Goal: Find specific page/section

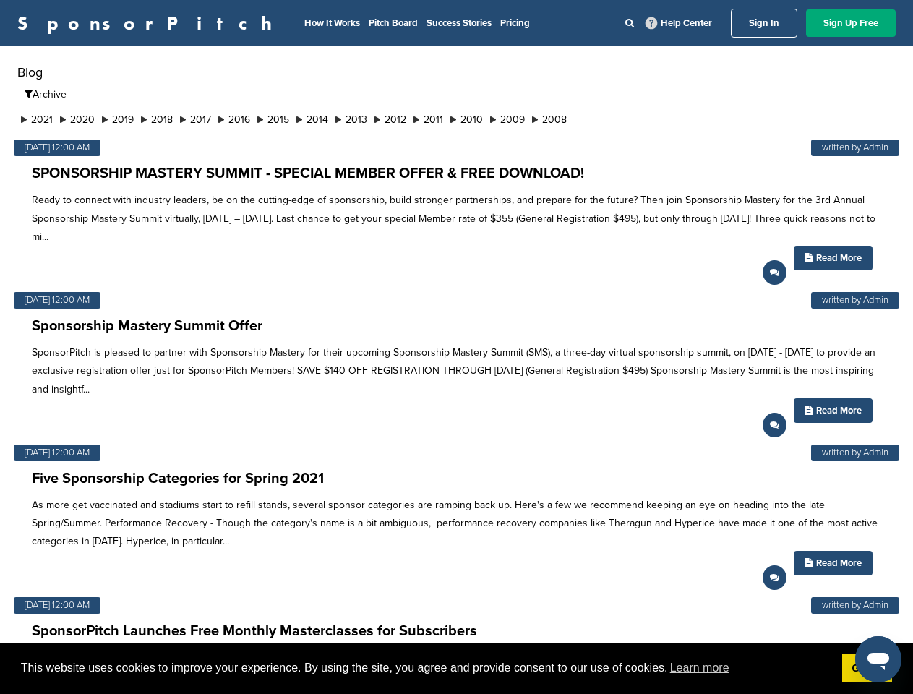
click at [456, 347] on p "SponsorPitch is pleased to partner with Sponsorship Mastery for their upcoming …" at bounding box center [456, 370] width 849 height 55
click at [456, 668] on span "This website uses cookies to improve your experience. By using the site, you ag…" at bounding box center [425, 668] width 809 height 22
click at [38, 119] on li "2021" at bounding box center [36, 119] width 39 height 15
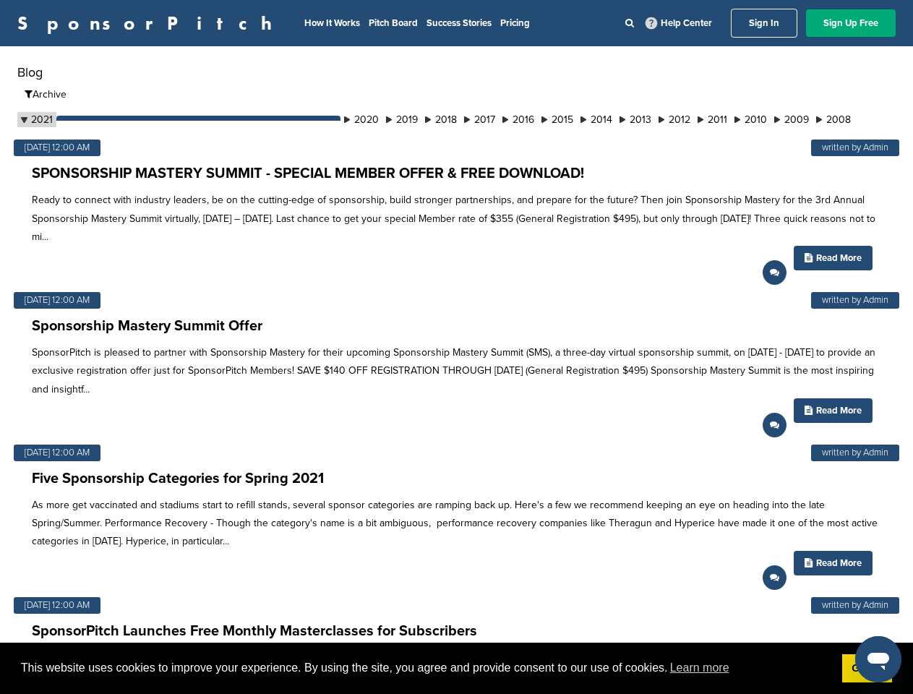
click at [80, 119] on button "September" at bounding box center [198, 131] width 284 height 30
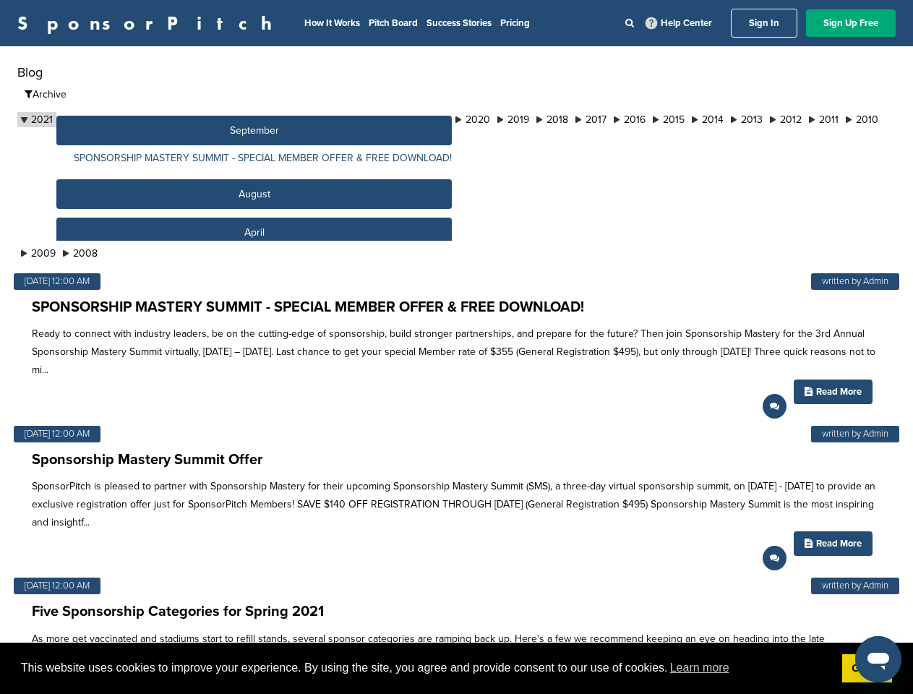
click at [124, 119] on button "September" at bounding box center [253, 131] width 395 height 30
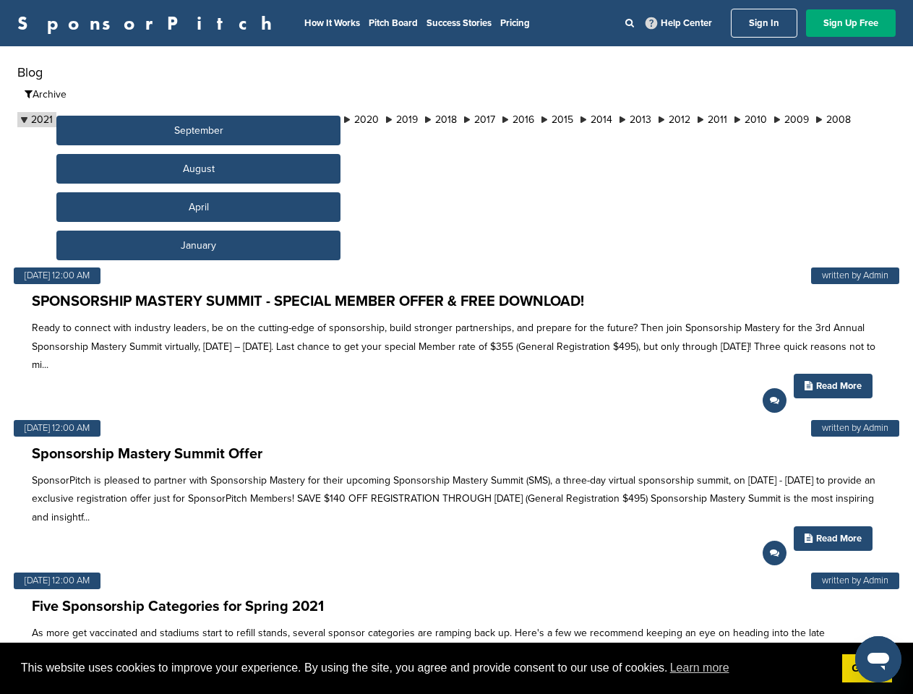
click at [165, 119] on button "September" at bounding box center [198, 131] width 284 height 30
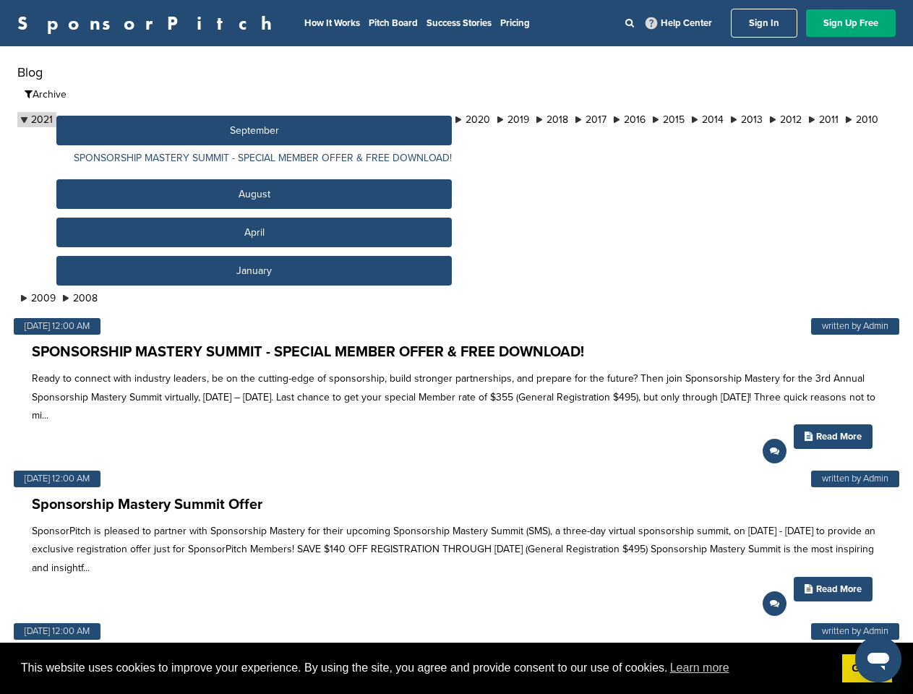
click at [206, 119] on button "September" at bounding box center [253, 131] width 395 height 30
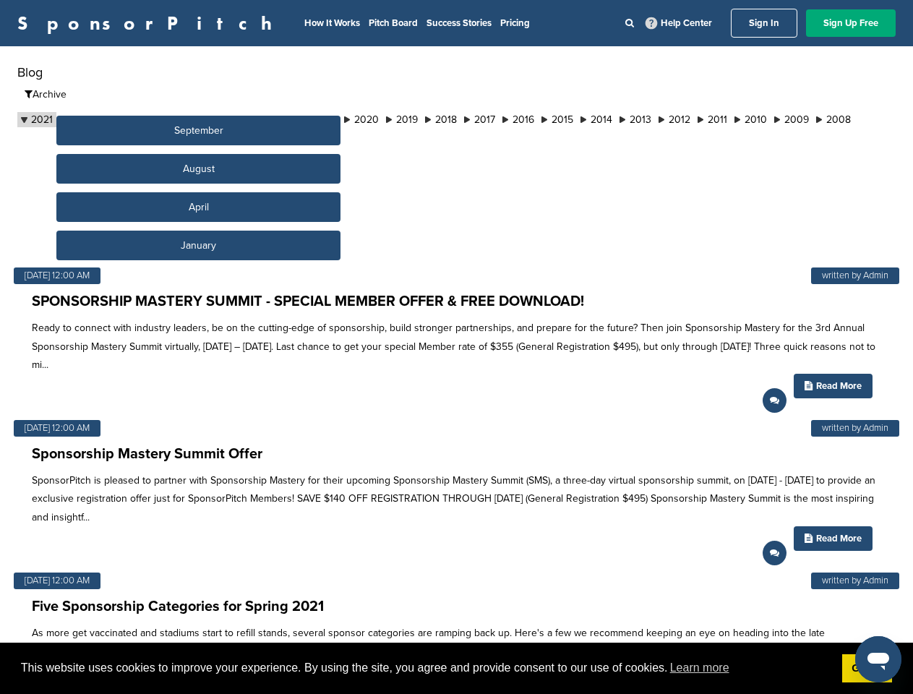
click at [247, 119] on button "September" at bounding box center [198, 131] width 284 height 30
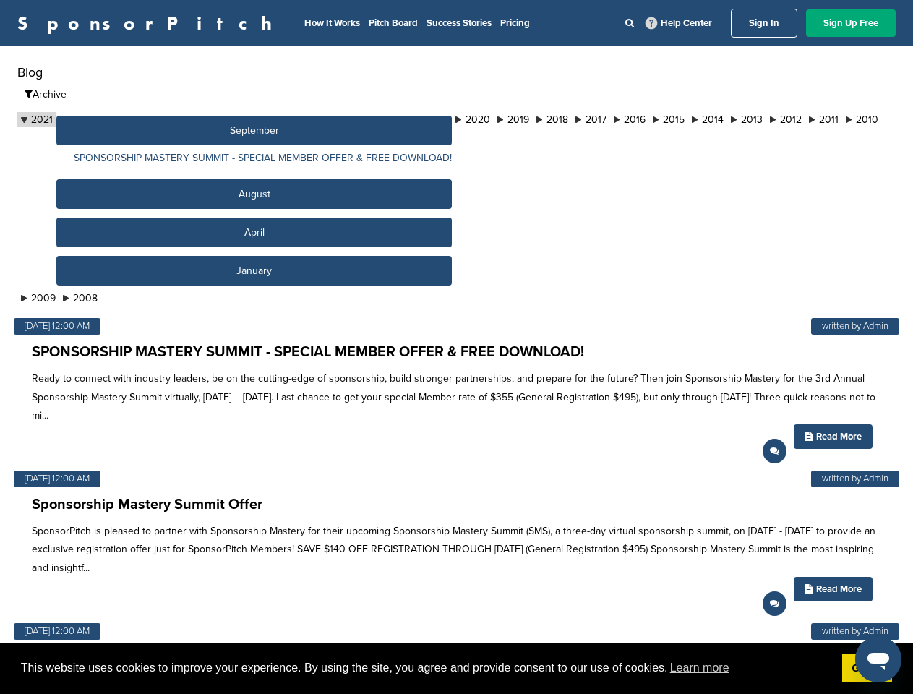
click at [288, 119] on button "September" at bounding box center [253, 131] width 395 height 30
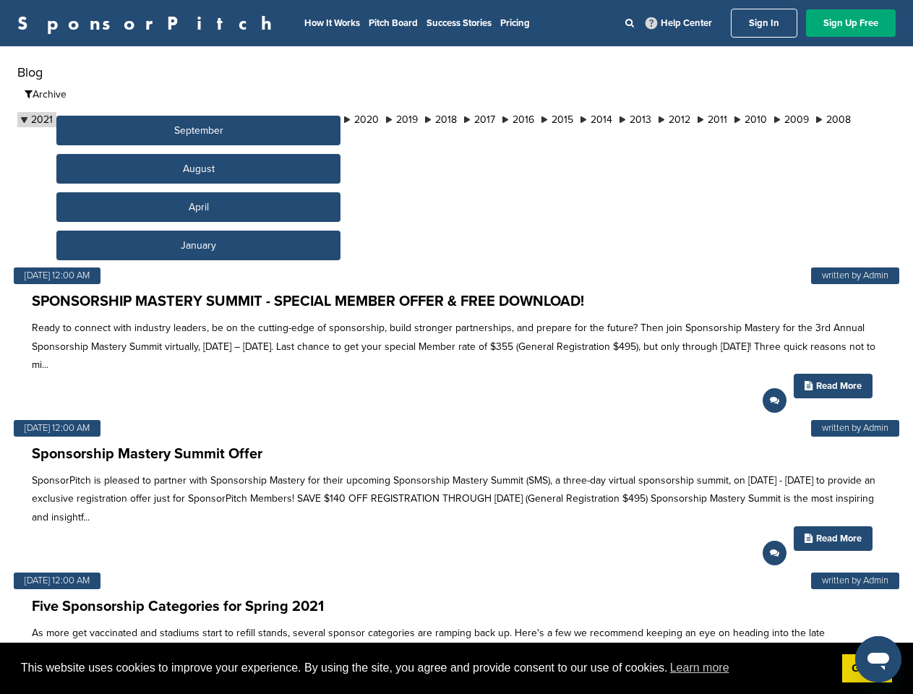
click at [330, 119] on button "September" at bounding box center [198, 131] width 284 height 30
